Goal: Task Accomplishment & Management: Manage account settings

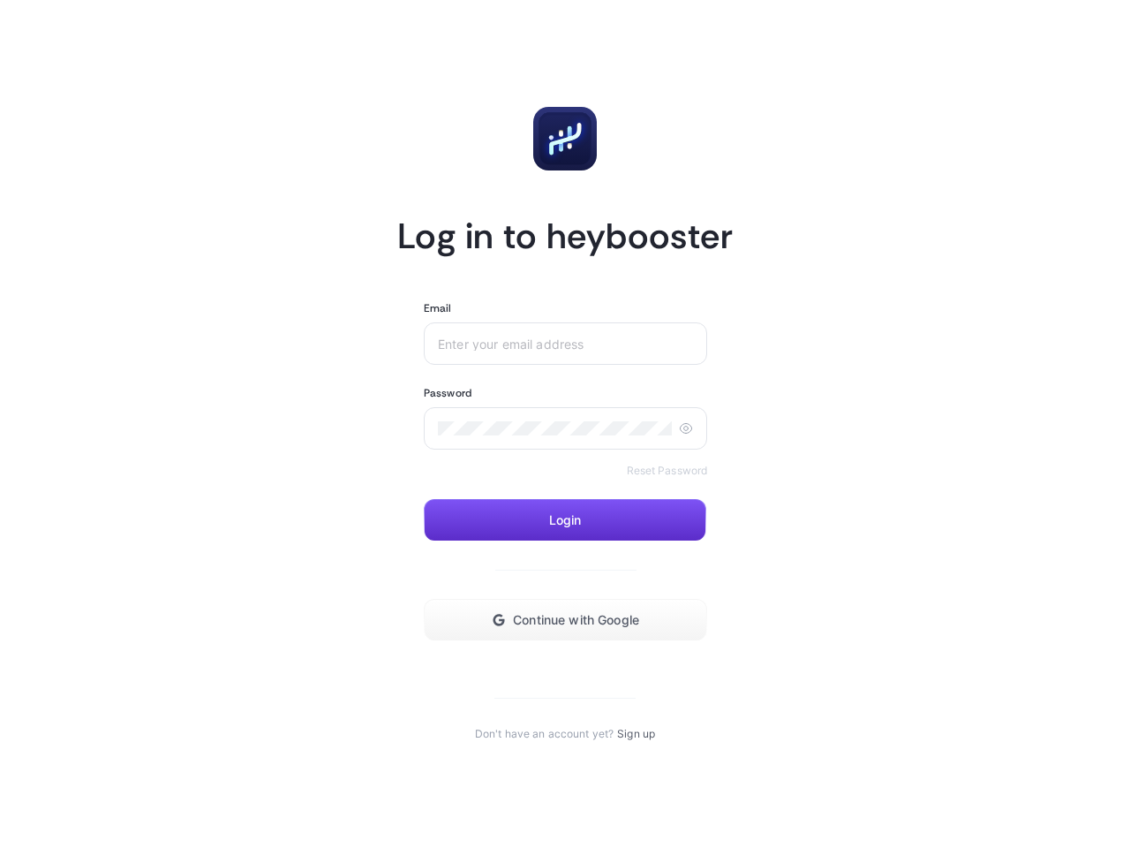
click at [565, 344] on input "Email" at bounding box center [565, 343] width 255 height 14
click at [685, 428] on icon at bounding box center [686, 428] width 14 height 14
click at [565, 520] on span "Login" at bounding box center [565, 520] width 33 height 14
click at [565, 620] on button "Continue with Google" at bounding box center [565, 620] width 283 height 42
